Goal: Task Accomplishment & Management: Complete application form

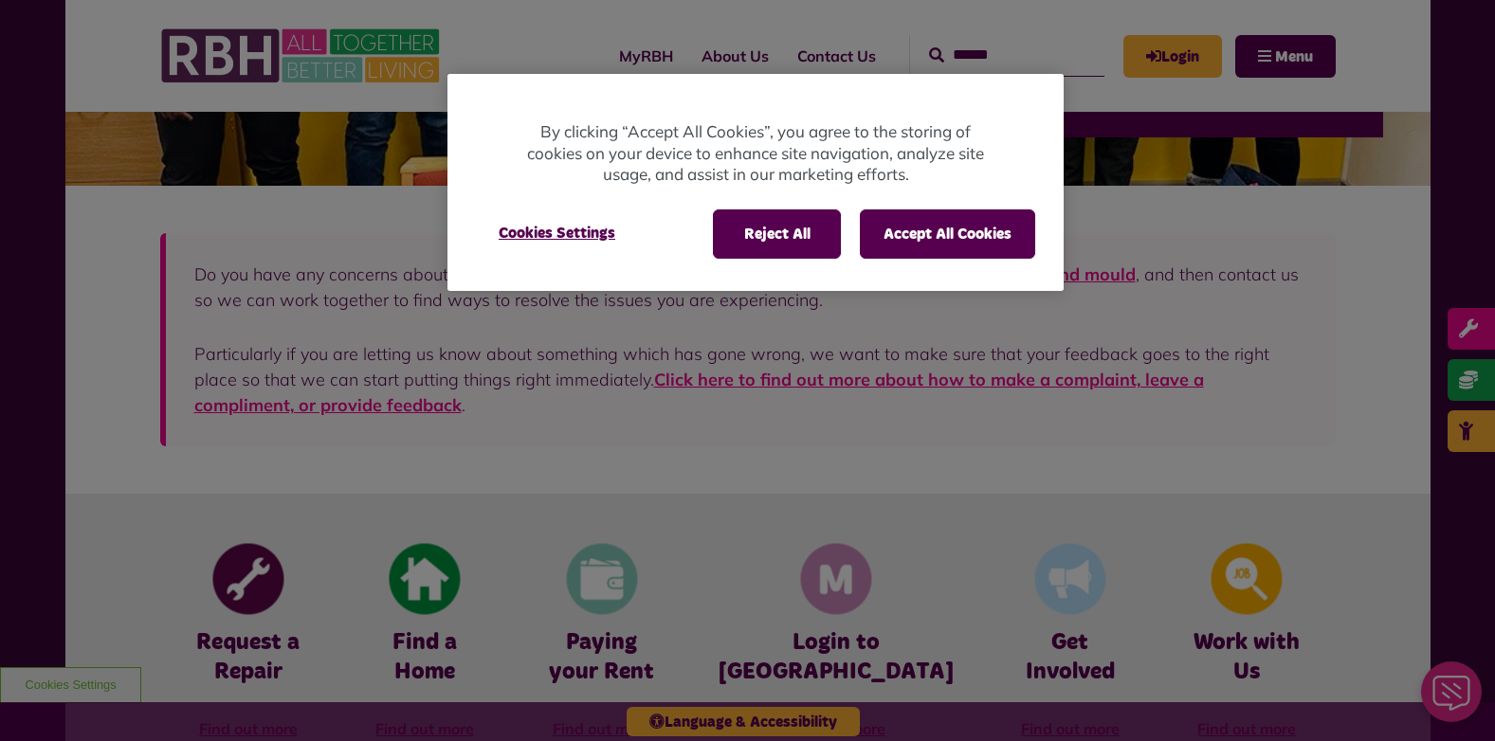
scroll to position [474, 0]
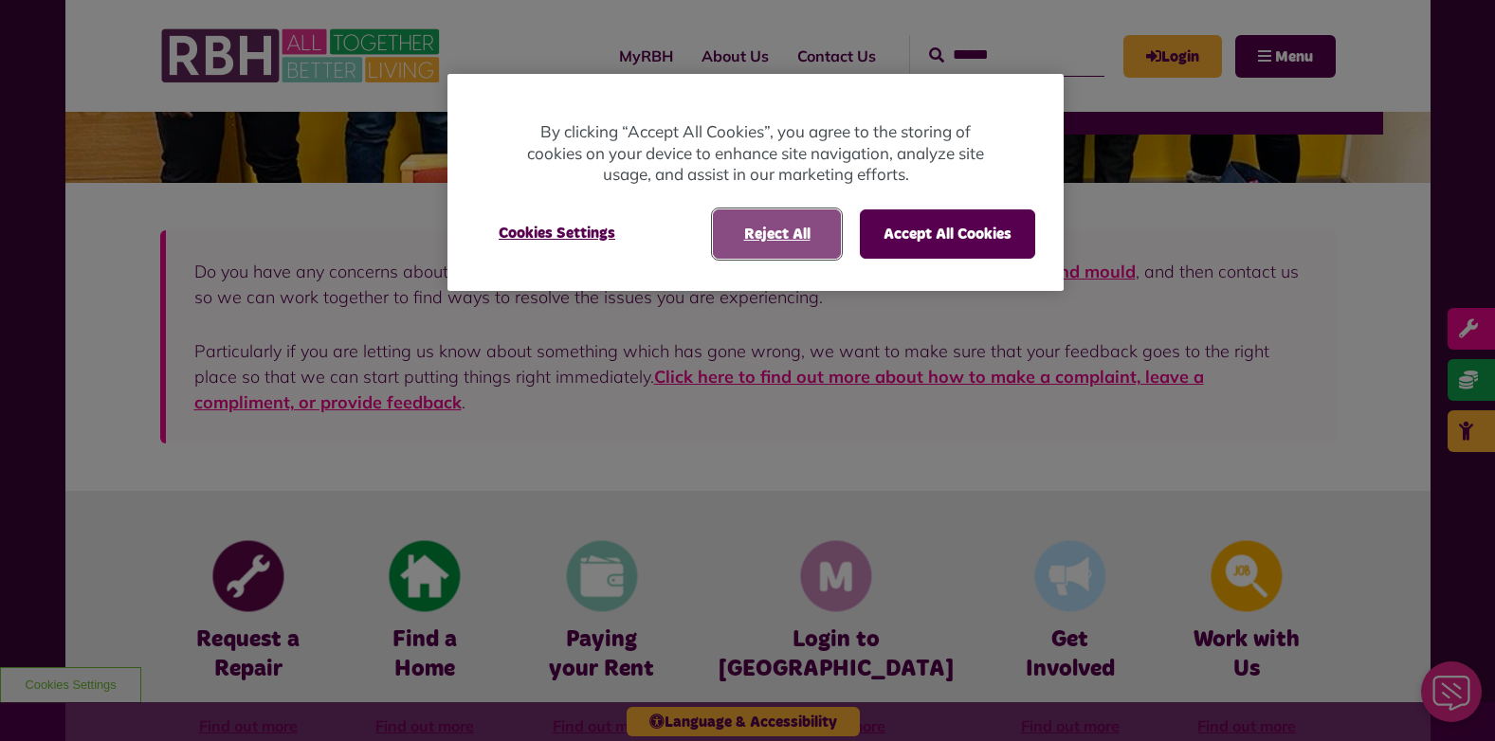
click at [786, 226] on button "Reject All" at bounding box center [777, 233] width 128 height 49
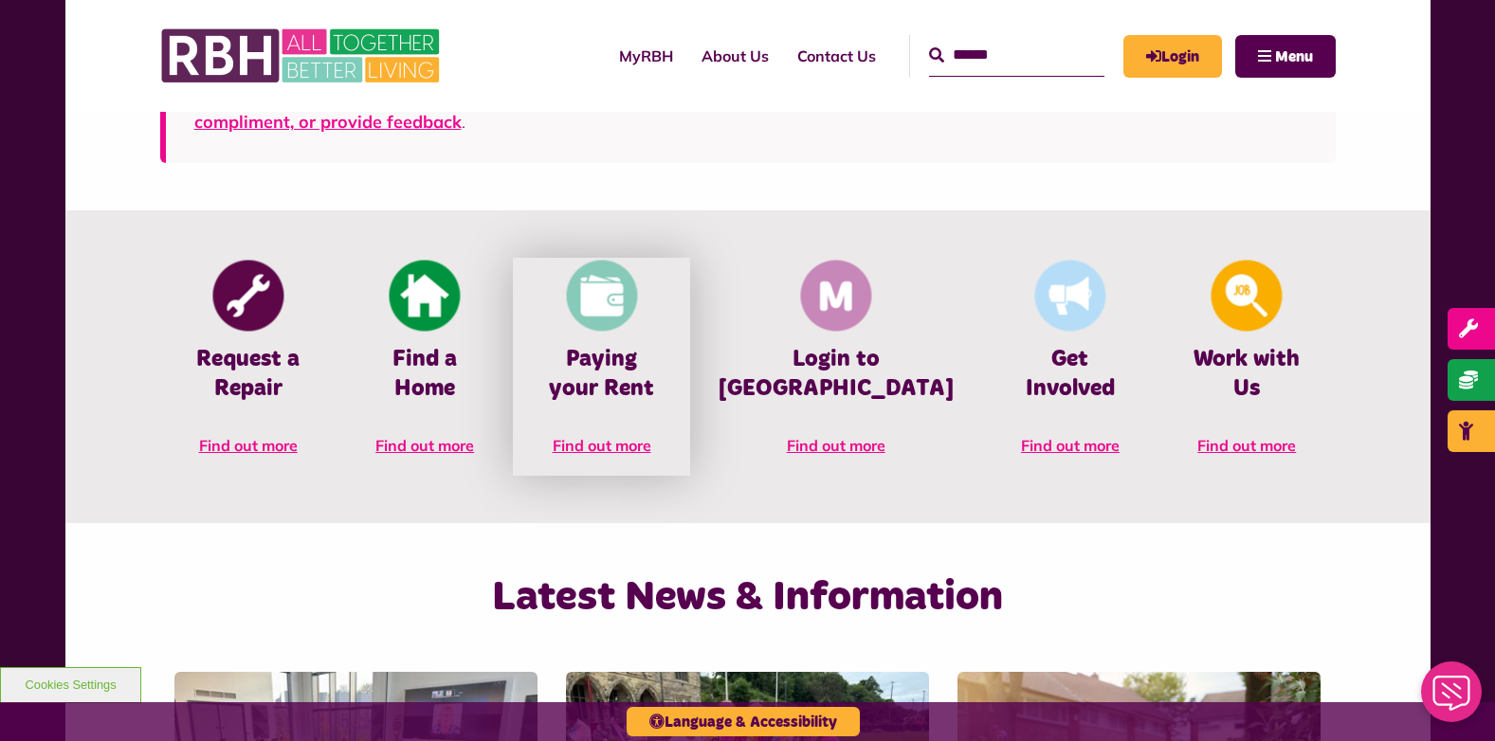
scroll to position [758, 0]
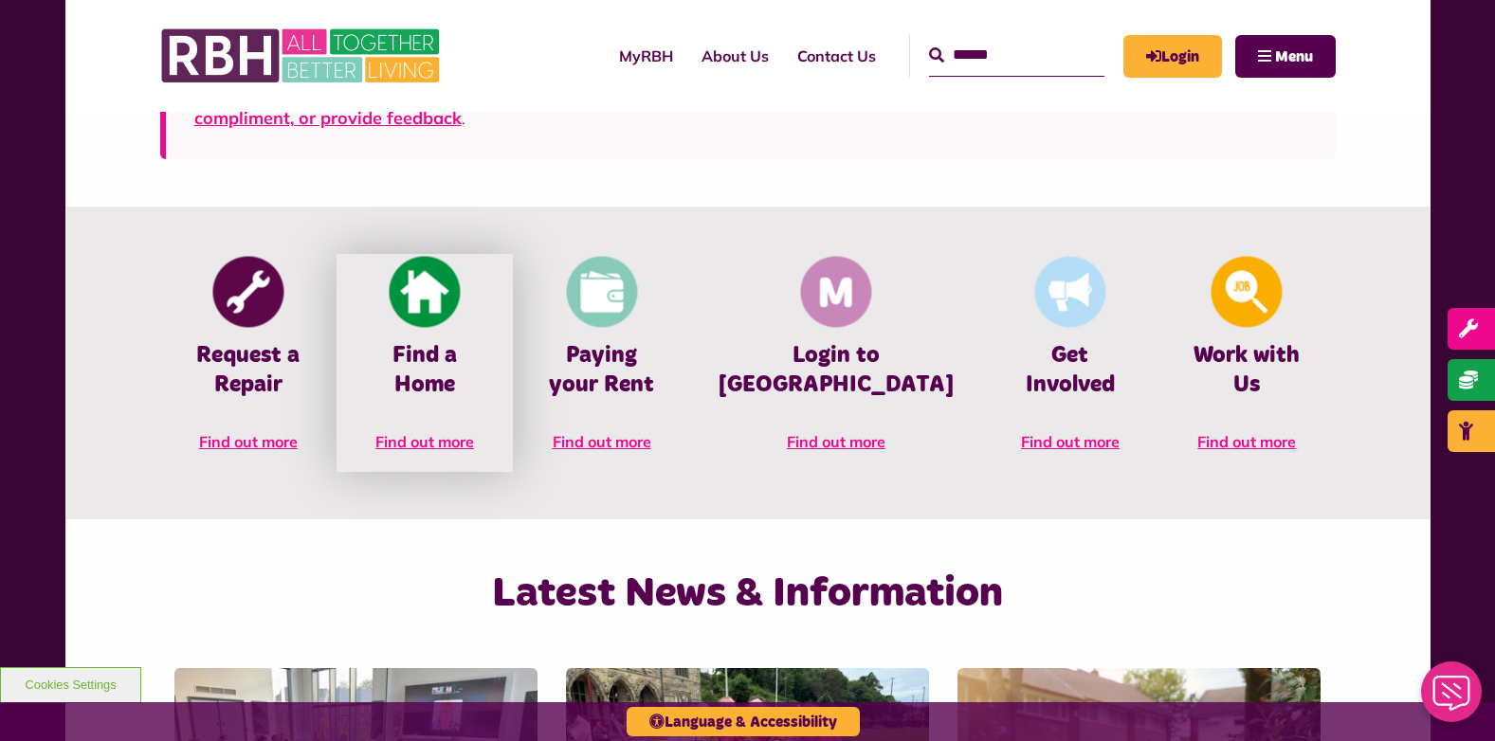
click at [447, 294] on img at bounding box center [425, 292] width 71 height 71
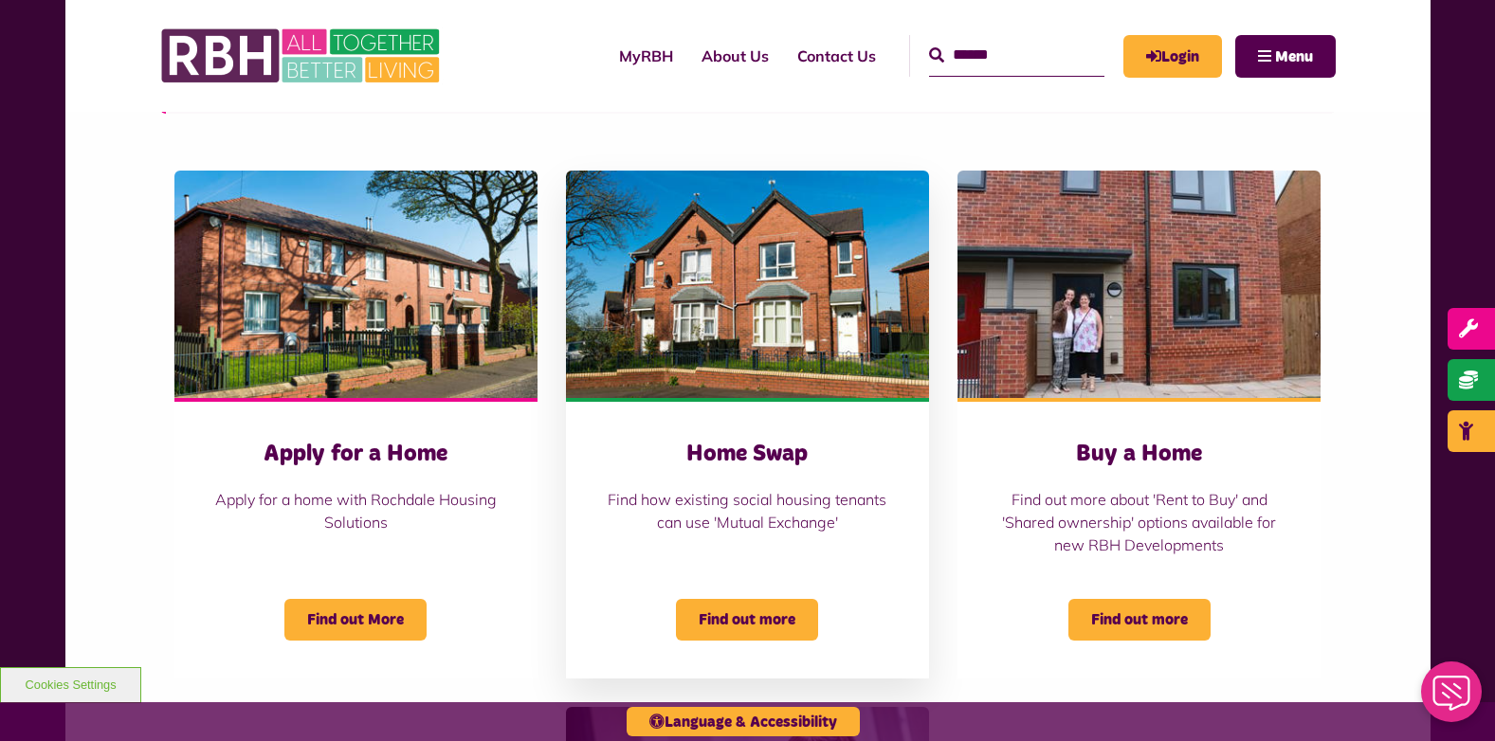
scroll to position [663, 0]
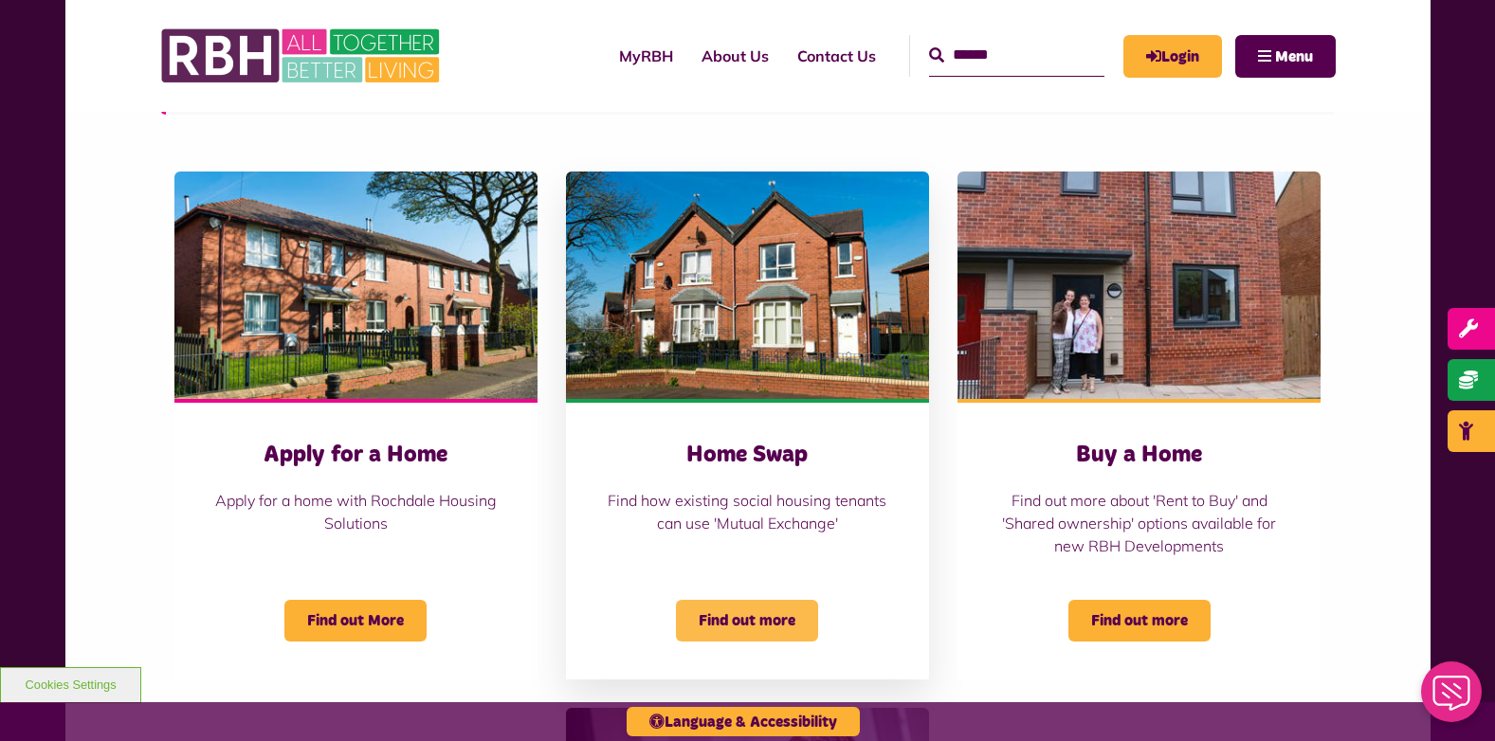
click at [745, 611] on span "Find out more" at bounding box center [747, 621] width 142 height 42
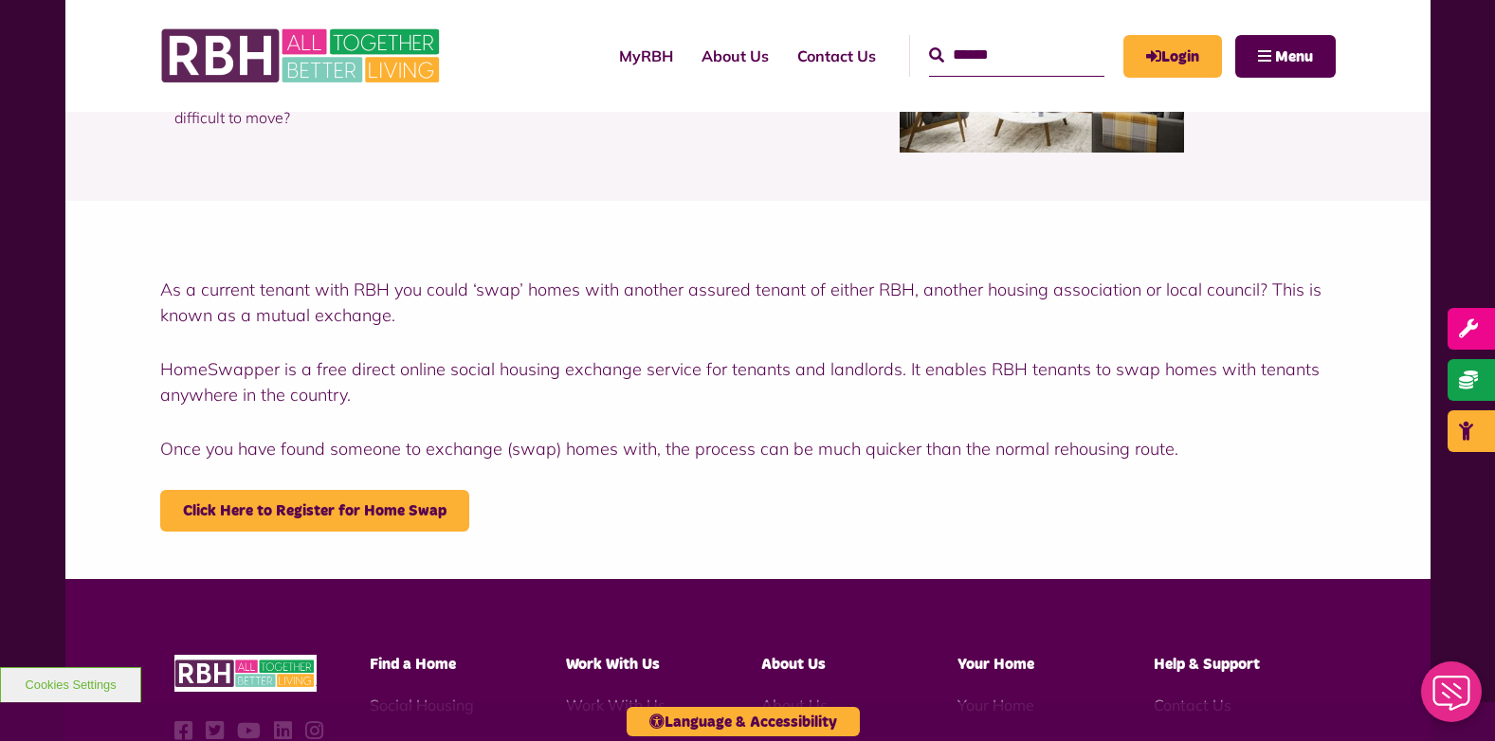
scroll to position [379, 0]
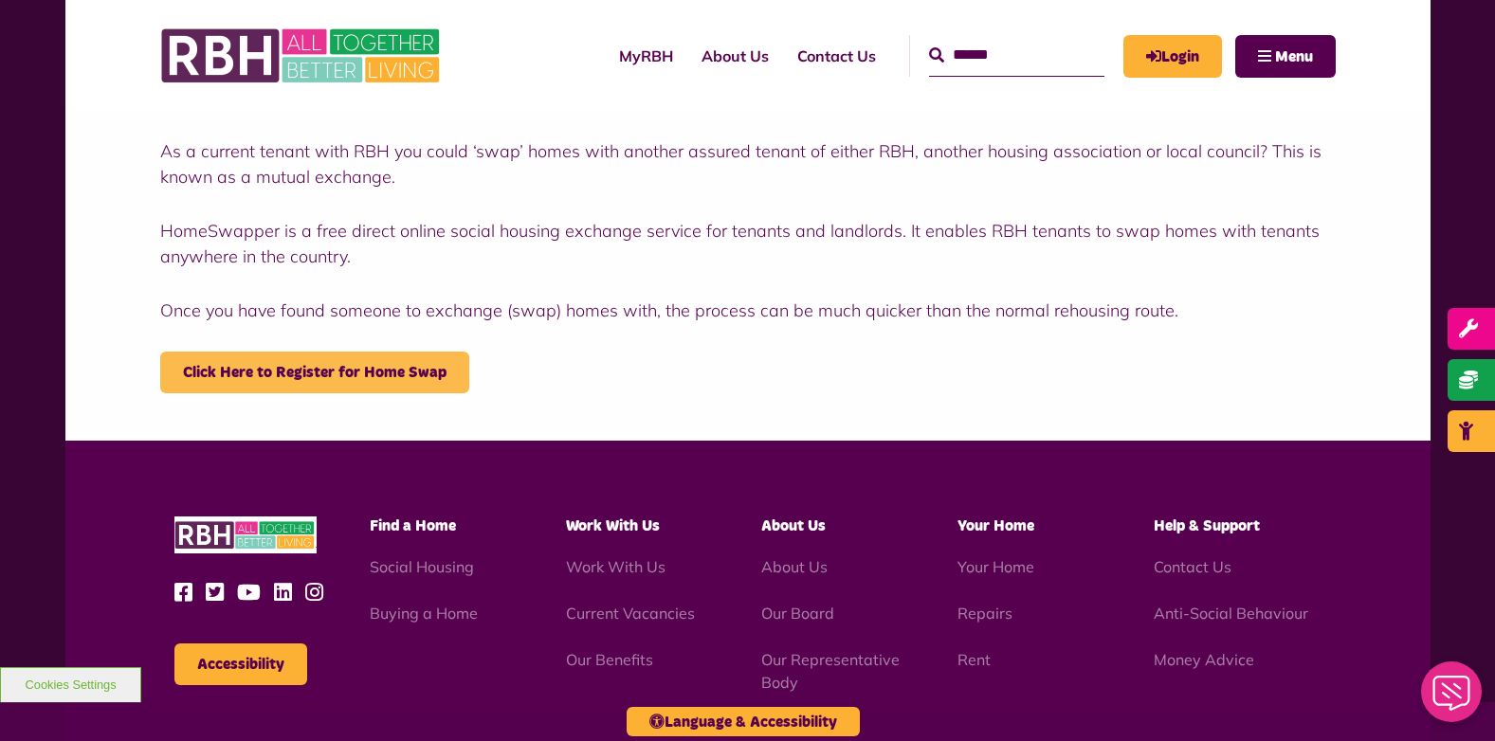
click at [308, 370] on link "Click Here to Register for Home Swap" at bounding box center [314, 373] width 309 height 42
click at [301, 368] on link "Click Here to Register for Home Swap" at bounding box center [314, 373] width 309 height 42
click at [292, 372] on link "Click Here to Register for Home Swap" at bounding box center [314, 373] width 309 height 42
click at [941, 65] on input "Search" at bounding box center [1016, 55] width 175 height 41
click at [941, 55] on input "Search" at bounding box center [1016, 55] width 175 height 41
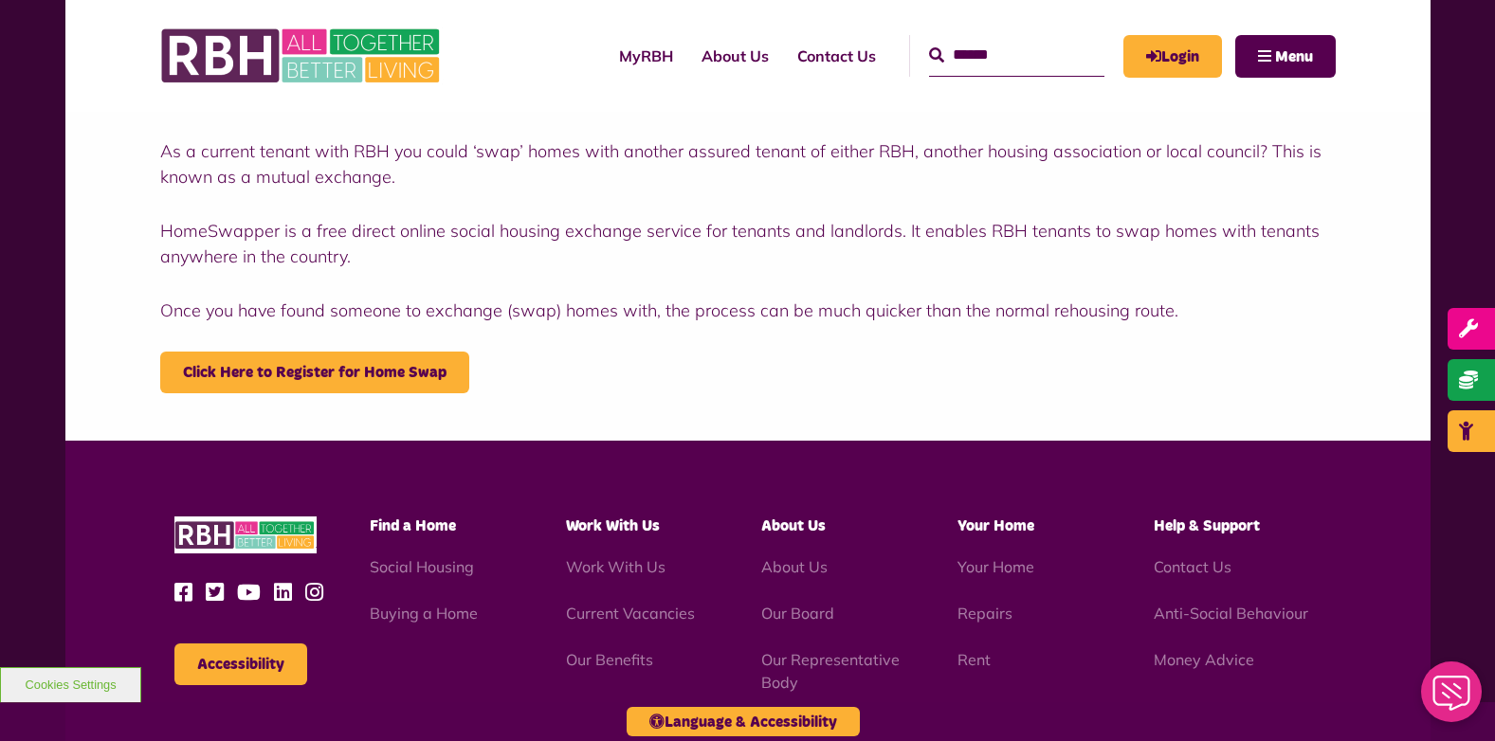
click at [975, 63] on input "Search" at bounding box center [1016, 55] width 175 height 41
click at [974, 54] on input "Search" at bounding box center [1016, 55] width 175 height 41
drag, startPoint x: 917, startPoint y: 56, endPoint x: 960, endPoint y: 50, distance: 43.0
click at [960, 50] on input "Search" at bounding box center [1016, 55] width 175 height 41
